Goal: Task Accomplishment & Management: Manage account settings

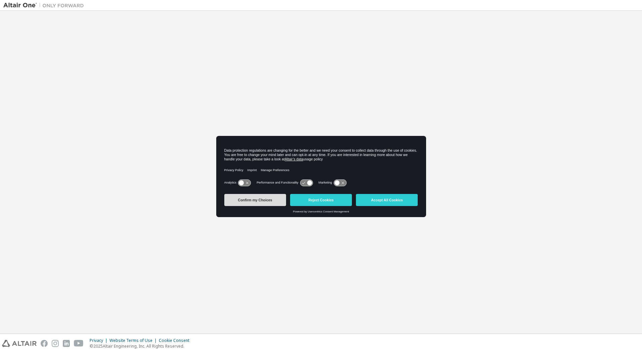
click at [269, 202] on button "Confirm my Choices" at bounding box center [255, 200] width 62 height 12
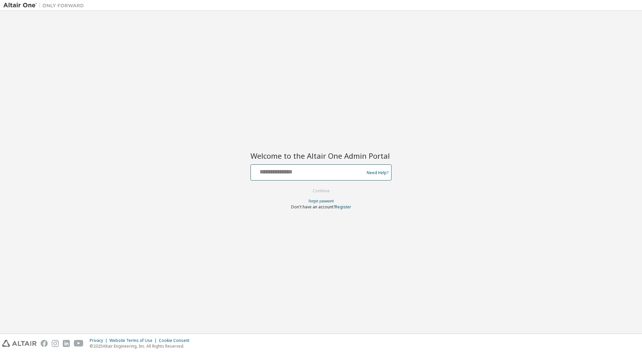
click at [289, 173] on input "text" at bounding box center [309, 171] width 110 height 10
type input "**********"
click at [324, 192] on button "Continue" at bounding box center [321, 191] width 31 height 10
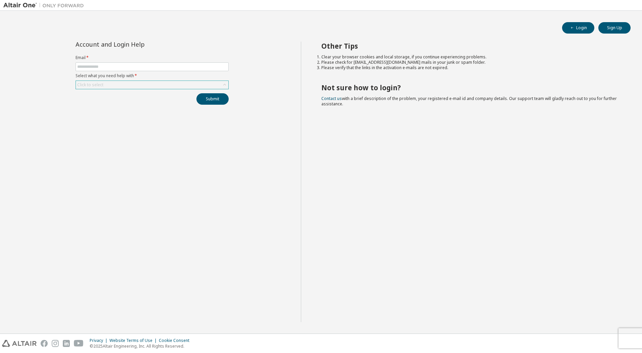
click at [112, 87] on div "Click to select" at bounding box center [152, 85] width 153 height 8
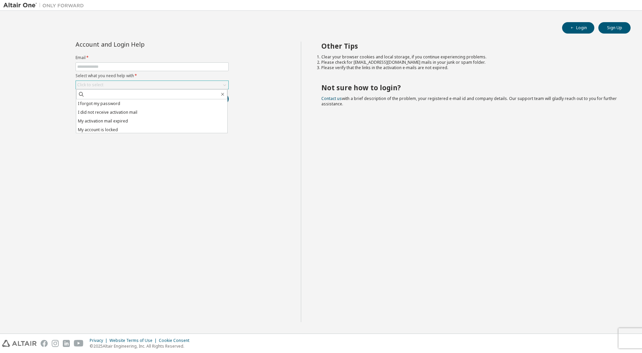
click at [112, 87] on div "Click to select" at bounding box center [152, 85] width 153 height 8
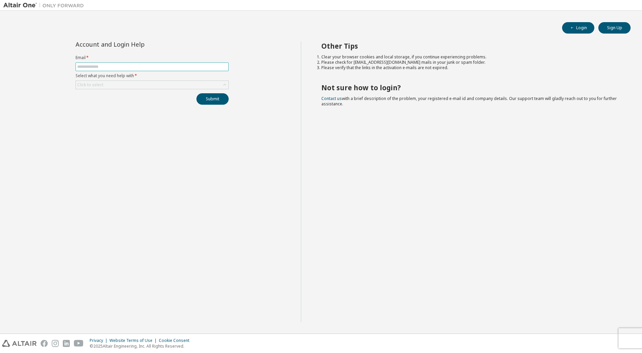
click at [100, 66] on input "text" at bounding box center [152, 66] width 150 height 5
type input "**********"
click at [97, 87] on div "Click to select" at bounding box center [90, 84] width 26 height 5
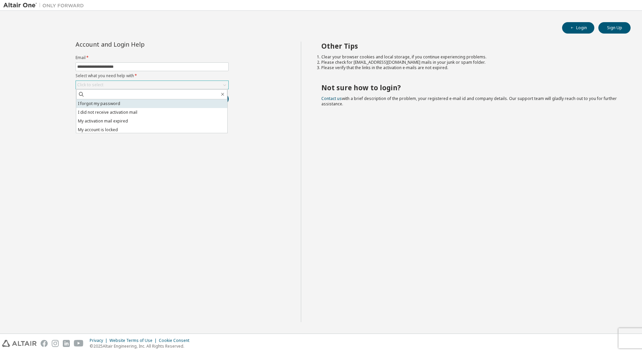
click at [104, 104] on li "I forgot my password" at bounding box center [151, 103] width 151 height 9
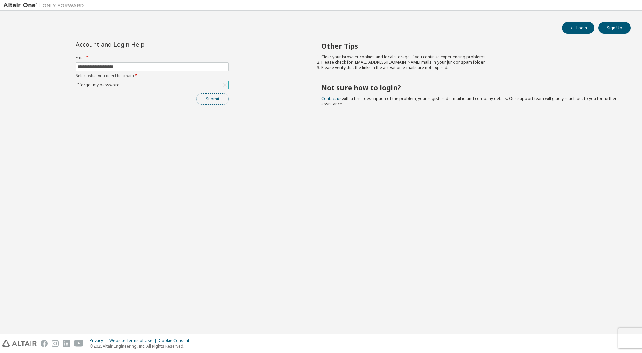
click at [212, 100] on button "Submit" at bounding box center [213, 98] width 32 height 11
